Goal: Task Accomplishment & Management: Manage account settings

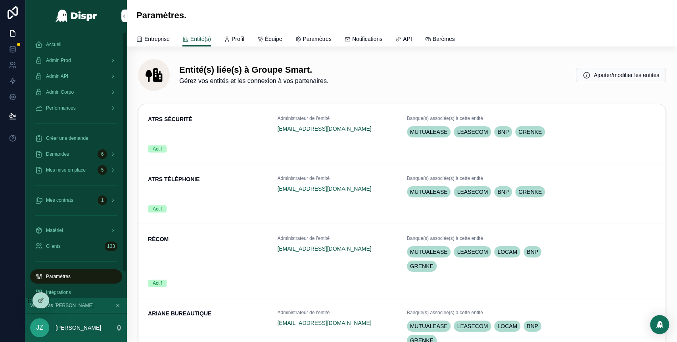
click at [60, 42] on span "Accueil" at bounding box center [53, 44] width 15 height 6
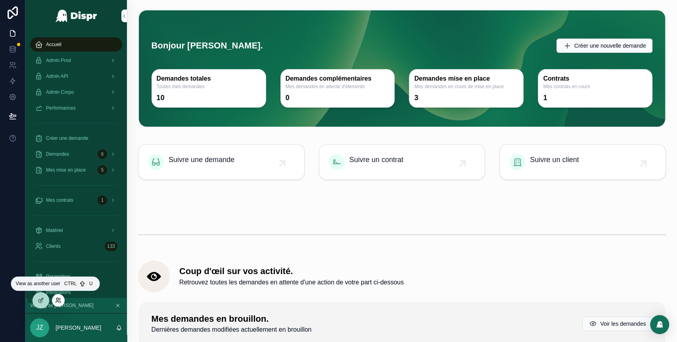
click at [58, 302] on icon at bounding box center [58, 300] width 6 height 6
click at [95, 91] on div "Admin Corpo" at bounding box center [76, 92] width 83 height 13
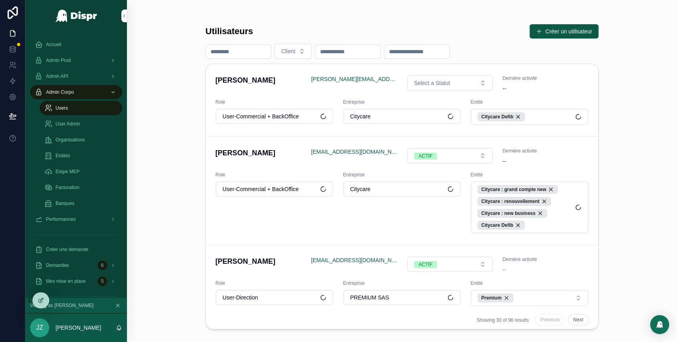
click at [74, 124] on span "User Admin" at bounding box center [68, 124] width 25 height 6
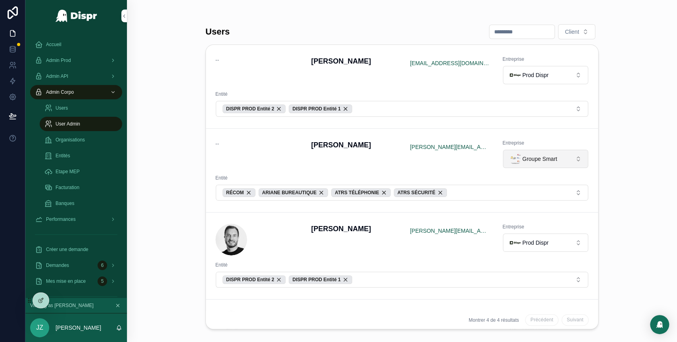
click at [534, 159] on span "Groupe Smart" at bounding box center [539, 159] width 35 height 8
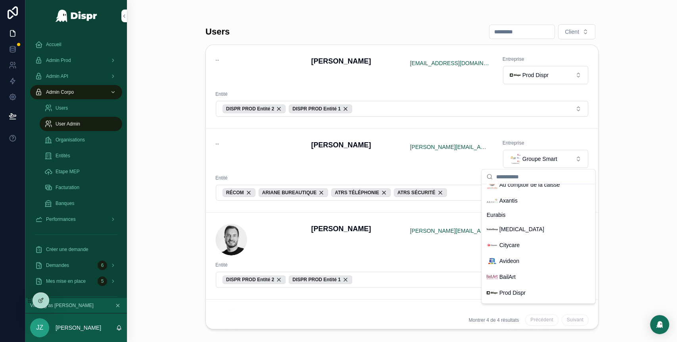
scroll to position [223, 0]
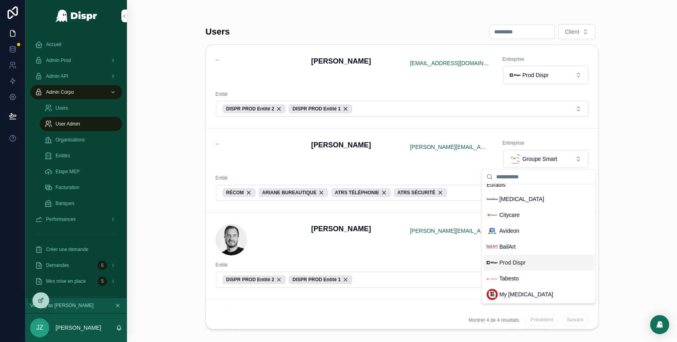
click at [517, 259] on span "Prod Dispr" at bounding box center [512, 262] width 26 height 8
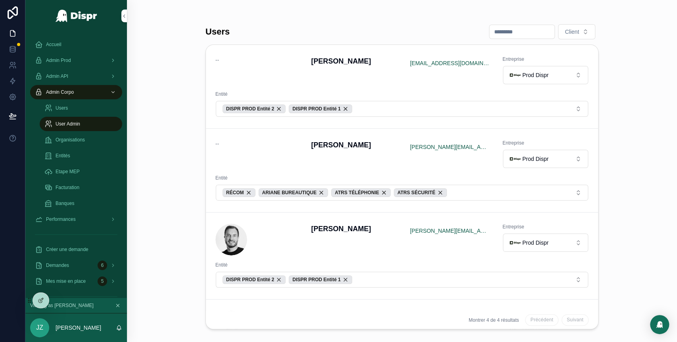
click at [249, 192] on div "RÉCOM" at bounding box center [239, 192] width 33 height 9
click at [273, 194] on div "ATRS SÉCURITÉ" at bounding box center [249, 192] width 53 height 9
click at [279, 192] on div "ATRS TÉLÉPHONIE" at bounding box center [253, 192] width 60 height 9
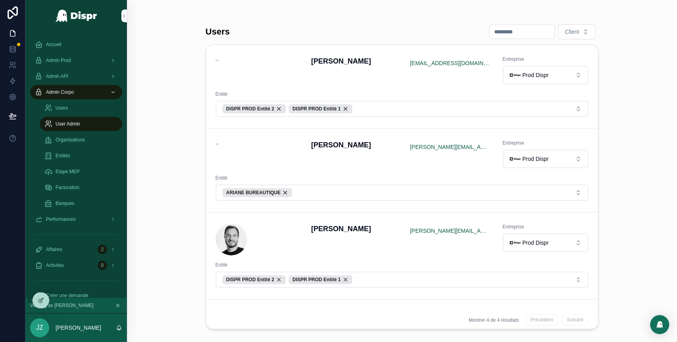
click at [292, 192] on div "ARIANE BUREAUTIQUE" at bounding box center [257, 192] width 69 height 9
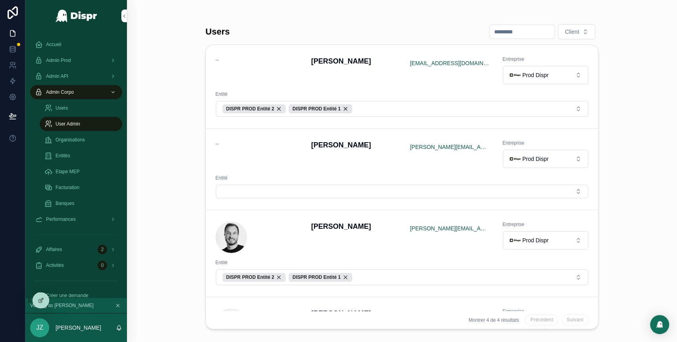
click at [321, 190] on button "Select Button" at bounding box center [402, 190] width 373 height 13
click at [327, 187] on button "Select Button" at bounding box center [402, 190] width 373 height 13
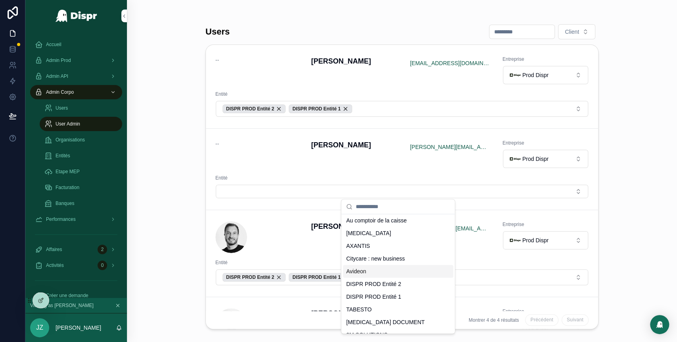
scroll to position [294, 0]
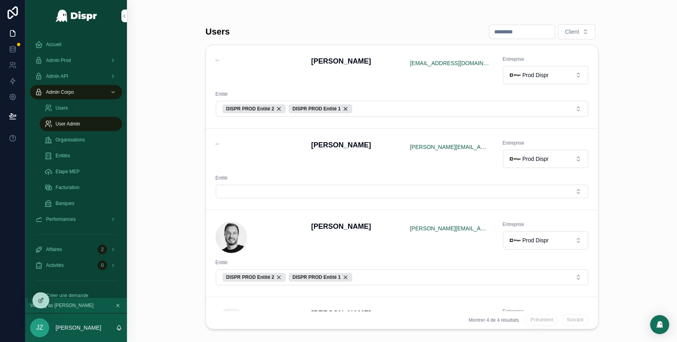
click at [376, 292] on div "Nicolas Wentzel nicolas@persisty.io Entreprise Prod Dispr Entité DISPR PROD Ent…" at bounding box center [402, 253] width 392 height 87
click at [273, 188] on button "Select Button" at bounding box center [402, 190] width 373 height 13
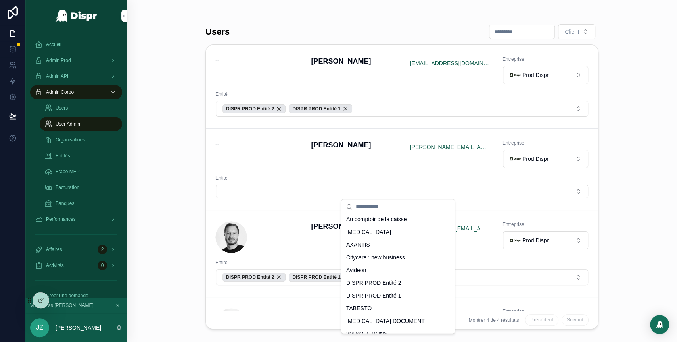
scroll to position [303, 0]
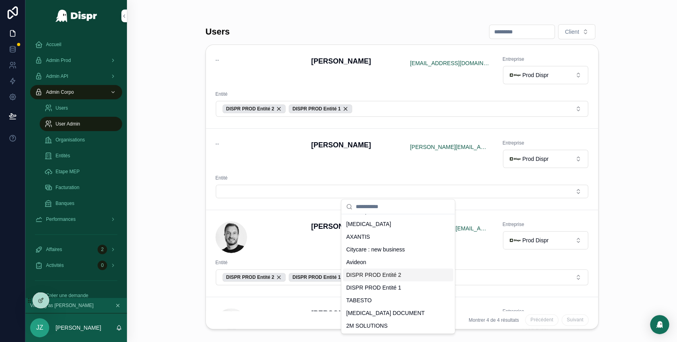
click at [387, 277] on span "DISPR PROD Entité 2" at bounding box center [373, 275] width 55 height 8
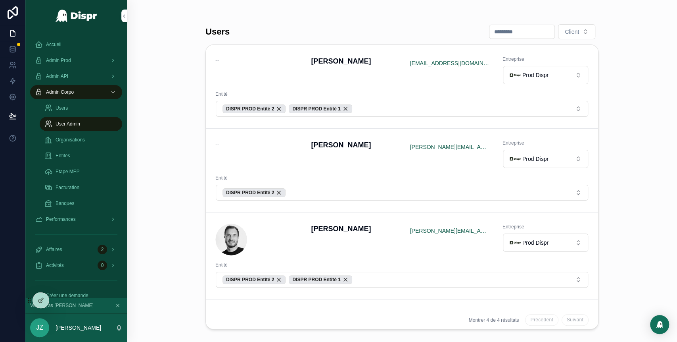
click at [314, 187] on button "DISPR PROD Entité 2" at bounding box center [402, 192] width 373 height 16
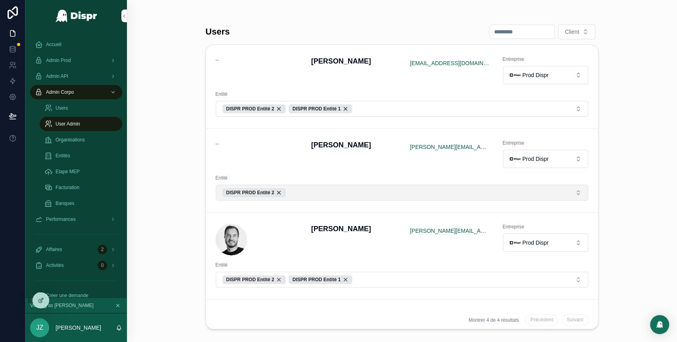
click at [319, 190] on button "DISPR PROD Entité 2" at bounding box center [402, 192] width 373 height 16
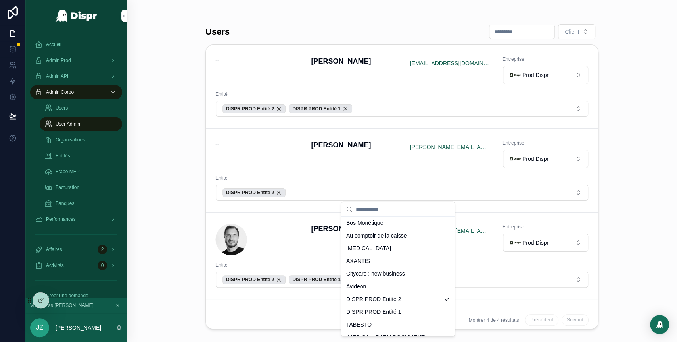
scroll to position [298, 0]
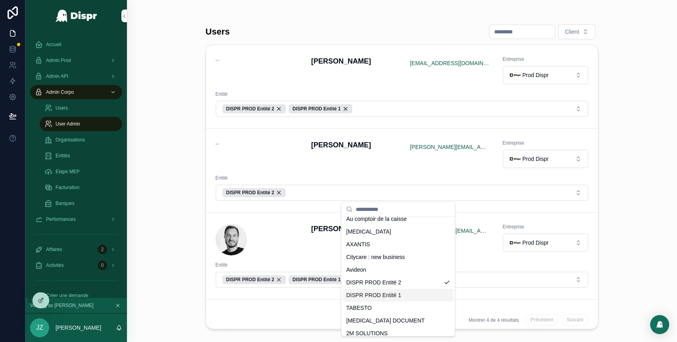
click at [381, 289] on div "DISPR PROD Entité 1" at bounding box center [398, 294] width 110 height 13
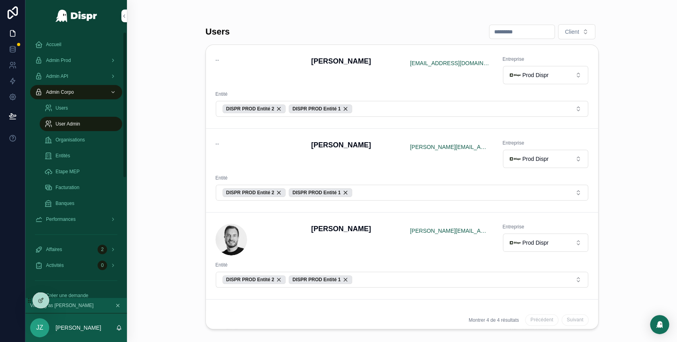
click at [54, 41] on span "Accueil" at bounding box center [53, 44] width 15 height 6
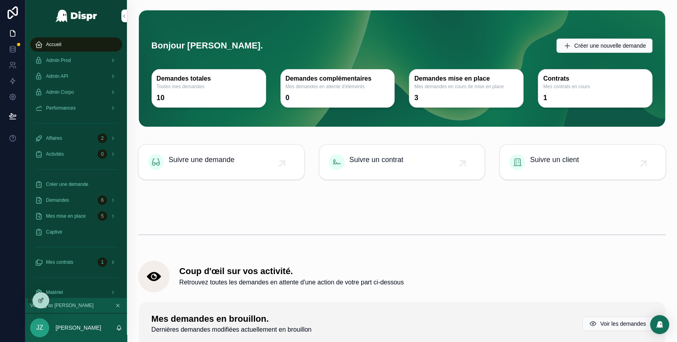
click at [73, 261] on span "Mes contrats" at bounding box center [59, 262] width 27 height 6
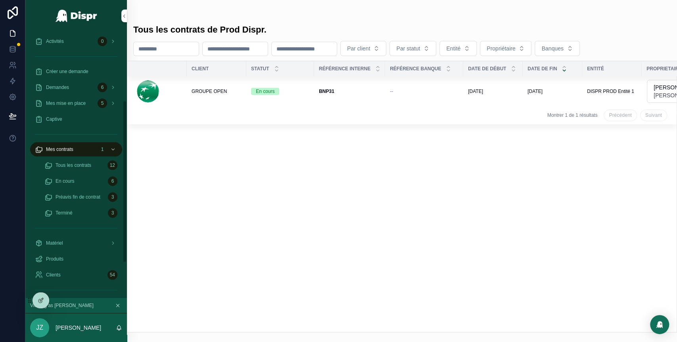
scroll to position [113, 0]
click at [86, 167] on span "Tous les contrats" at bounding box center [74, 164] width 36 height 6
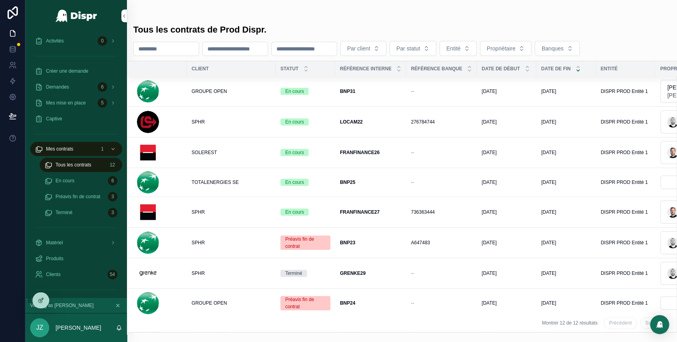
click at [235, 123] on div "SPHR" at bounding box center [231, 122] width 79 height 6
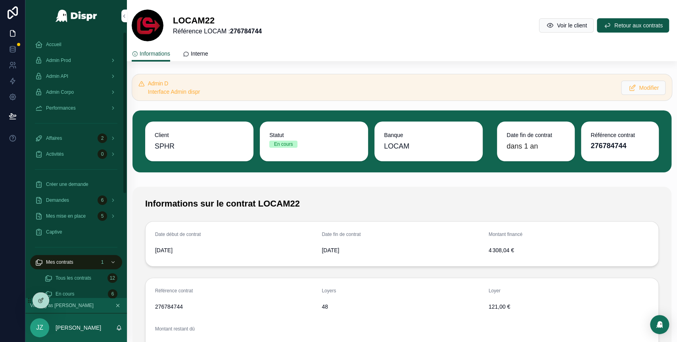
click at [65, 44] on div "Accueil" at bounding box center [76, 44] width 83 height 13
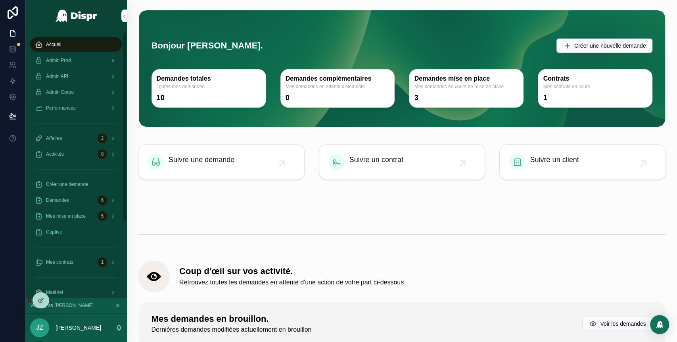
click at [89, 61] on div "Admin Prod" at bounding box center [76, 60] width 83 height 13
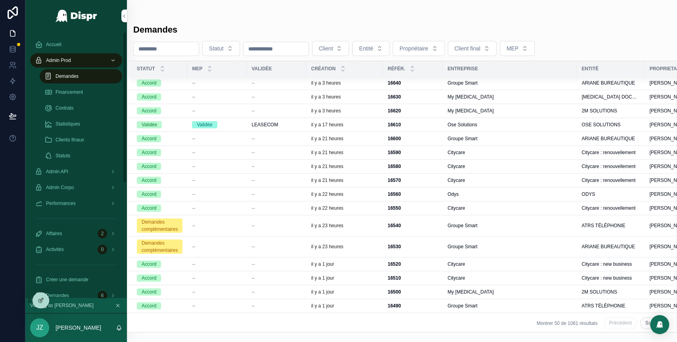
click at [73, 47] on div "Accueil" at bounding box center [76, 44] width 83 height 13
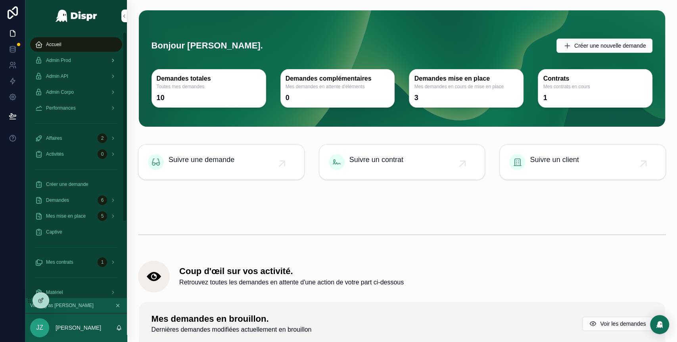
click at [85, 59] on div "Admin Prod" at bounding box center [76, 60] width 83 height 13
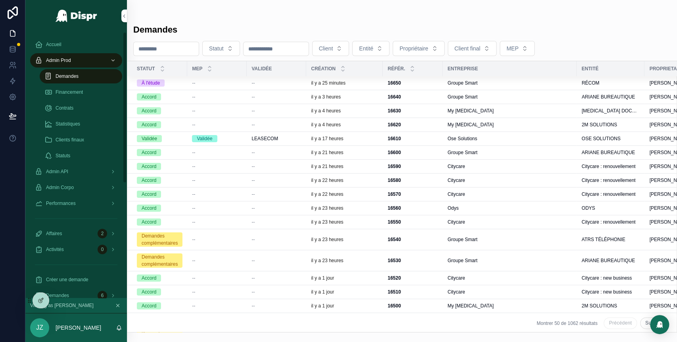
click at [57, 41] on div "Accueil" at bounding box center [76, 44] width 83 height 13
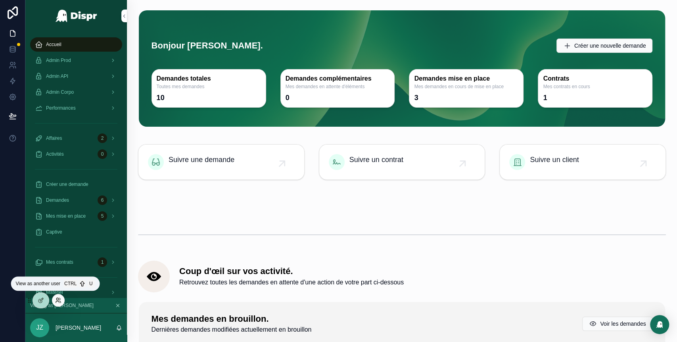
click at [60, 299] on icon at bounding box center [60, 299] width 1 height 2
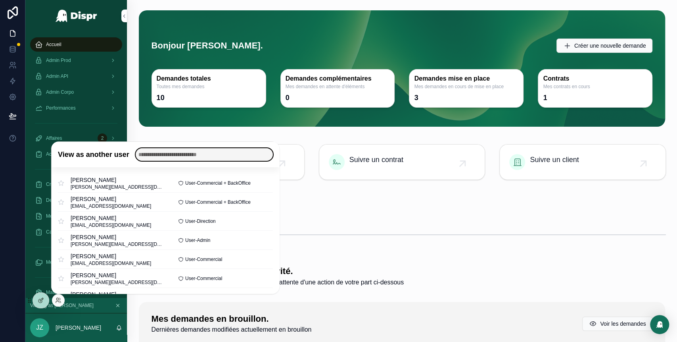
click at [178, 158] on input "text" at bounding box center [204, 154] width 137 height 13
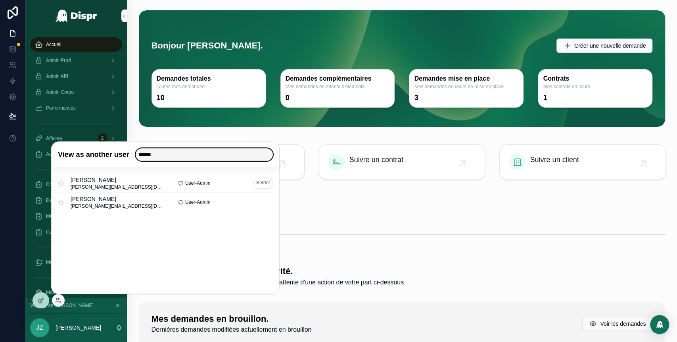
type input "******"
click at [264, 184] on button "Select" at bounding box center [263, 183] width 19 height 12
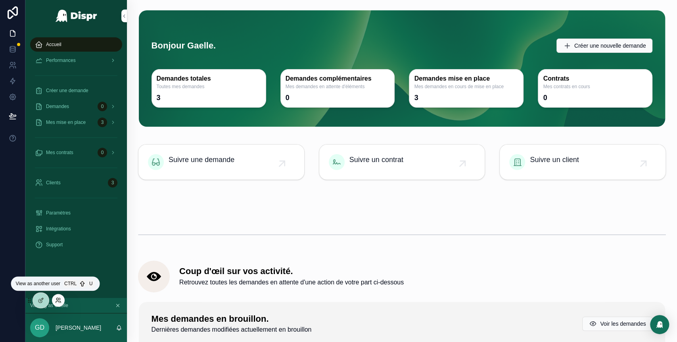
click at [56, 300] on icon at bounding box center [58, 300] width 6 height 6
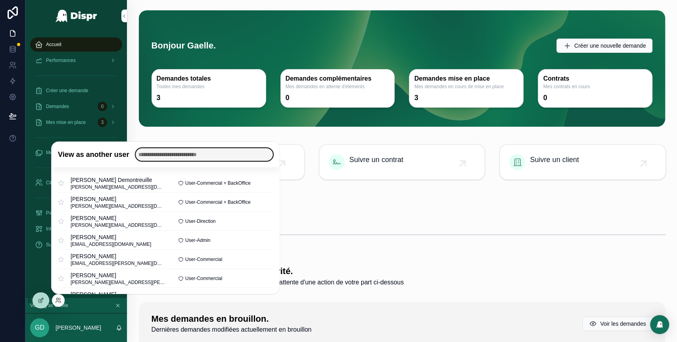
click at [181, 157] on input "text" at bounding box center [204, 154] width 137 height 13
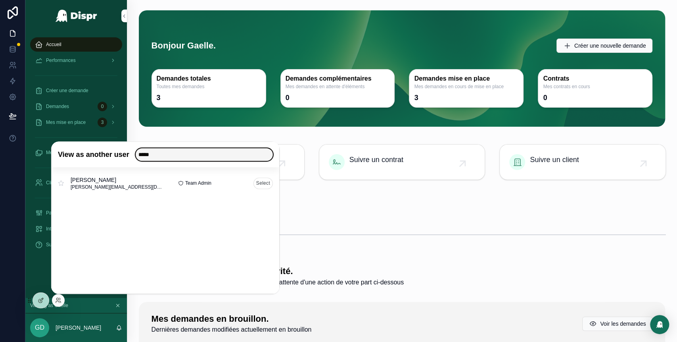
type input "*****"
click at [263, 181] on button "Select" at bounding box center [263, 183] width 19 height 12
